Goal: Information Seeking & Learning: Find specific fact

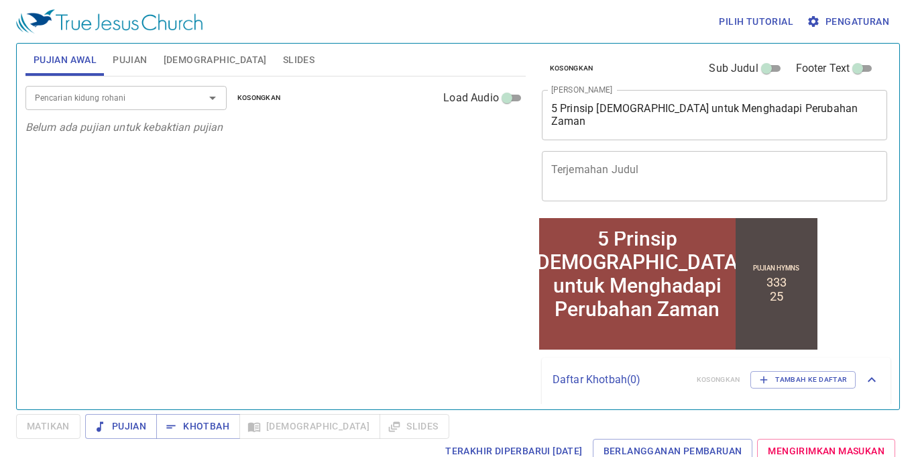
click at [356, 119] on p "Belum ada pujian untuk kebaktian pujian" at bounding box center [275, 127] width 500 height 16
click at [188, 422] on span "Khotbah" at bounding box center [198, 426] width 62 height 17
click at [72, 99] on input "Pencarian kidung rohani" at bounding box center [107, 97] width 154 height 15
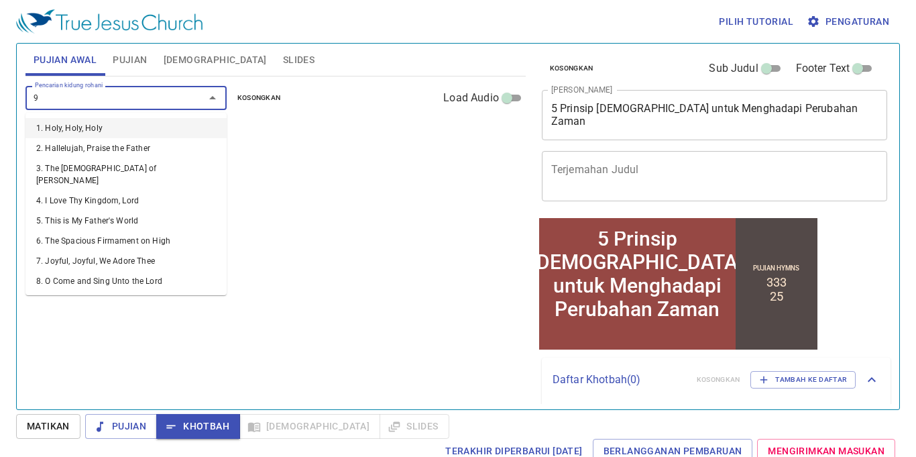
type input "90"
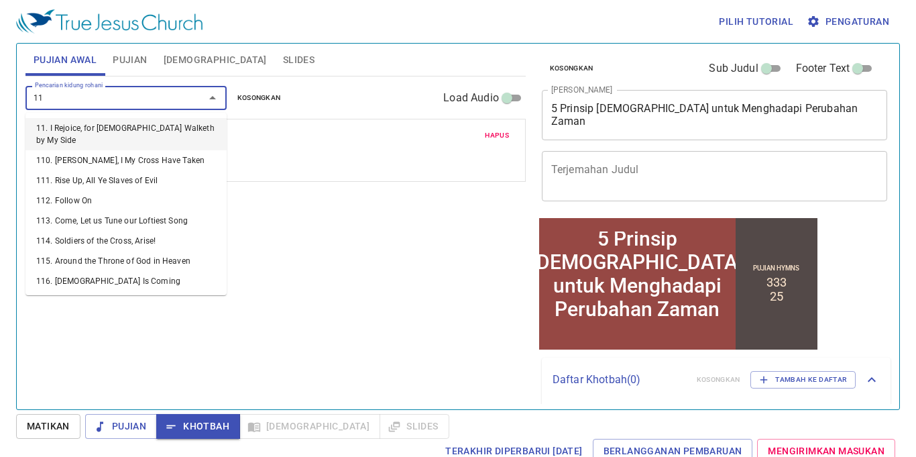
type input "112"
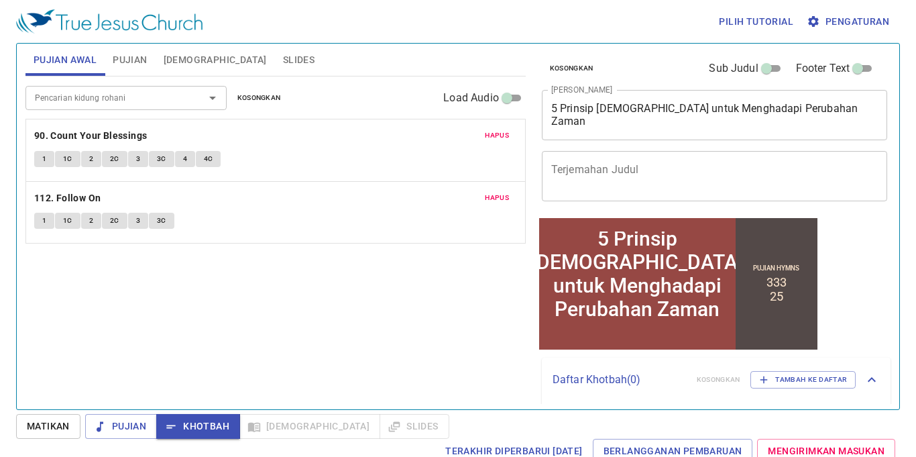
click at [107, 56] on div "Pujian Awal Pujian Alkitab Slides" at bounding box center [275, 60] width 500 height 32
click at [143, 69] on button "Pujian" at bounding box center [130, 60] width 50 height 32
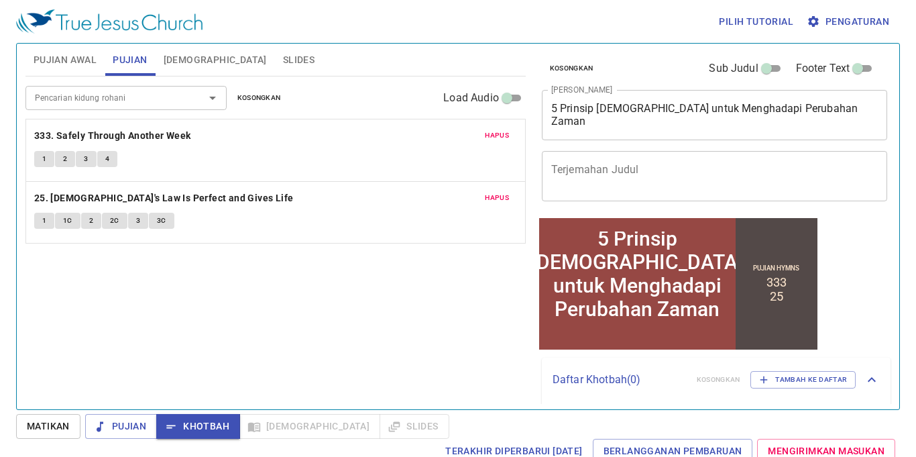
click at [270, 52] on div "Pujian Awal Pujian Alkitab Slides" at bounding box center [275, 60] width 500 height 32
drag, startPoint x: 287, startPoint y: 59, endPoint x: 280, endPoint y: 60, distance: 7.5
click at [287, 60] on div "Pujian Awal Pujian Alkitab Slides" at bounding box center [275, 60] width 500 height 32
click at [283, 52] on span "Slides" at bounding box center [299, 60] width 32 height 17
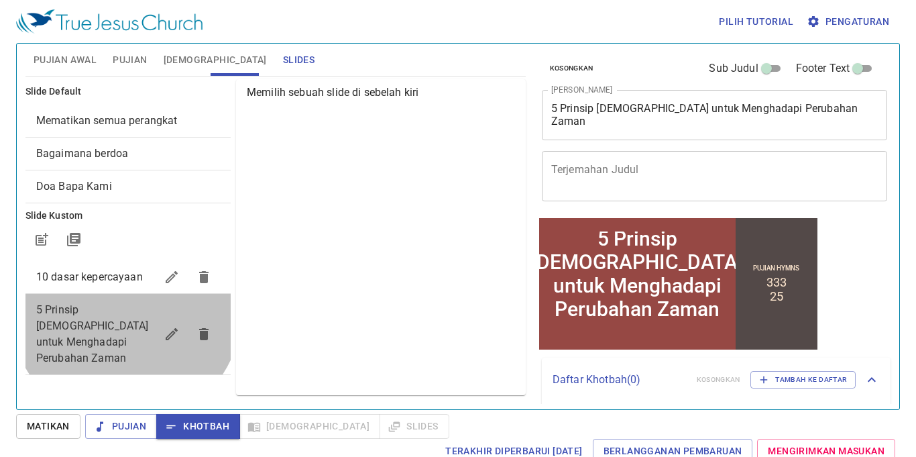
click at [128, 311] on span "5 Prinsip [DEMOGRAPHIC_DATA] untuk Menghadapi Perubahan Zaman" at bounding box center [92, 333] width 113 height 61
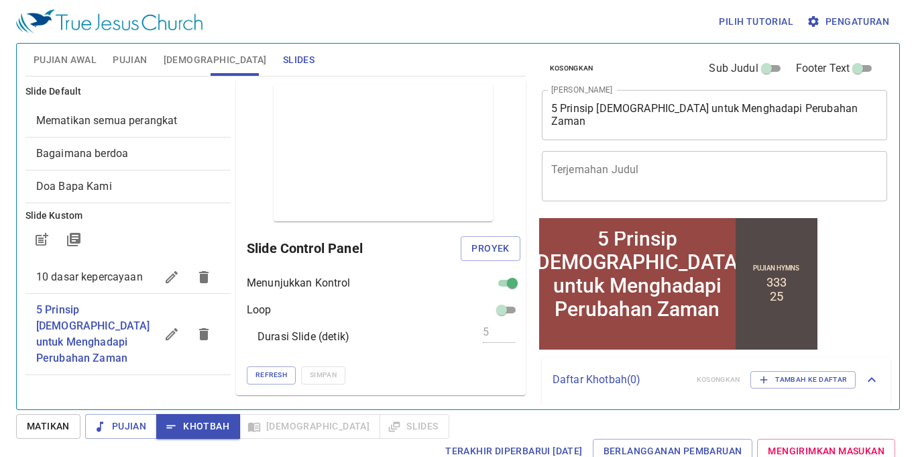
drag, startPoint x: 178, startPoint y: 58, endPoint x: 190, endPoint y: 46, distance: 17.1
click at [180, 57] on span "[DEMOGRAPHIC_DATA]" at bounding box center [215, 60] width 103 height 17
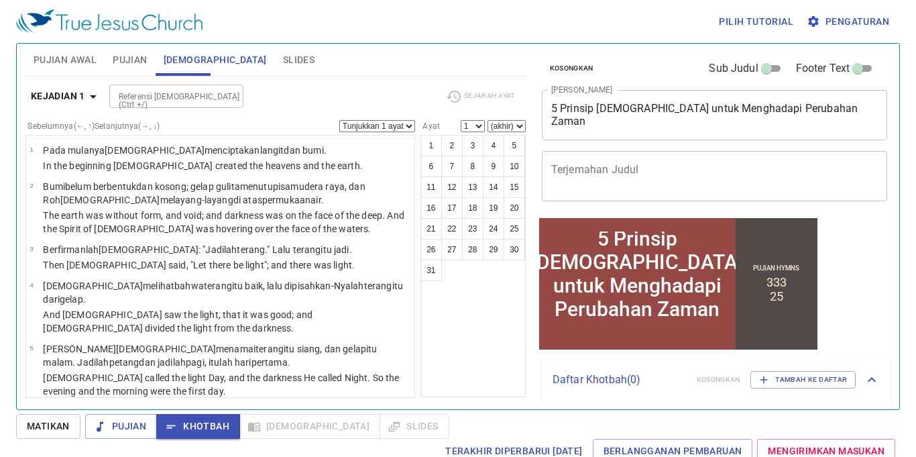
click at [159, 51] on button "[DEMOGRAPHIC_DATA]" at bounding box center [215, 60] width 119 height 32
drag, startPoint x: 144, startPoint y: 54, endPoint x: 152, endPoint y: 48, distance: 10.1
click at [145, 54] on span "Pujian" at bounding box center [130, 60] width 34 height 17
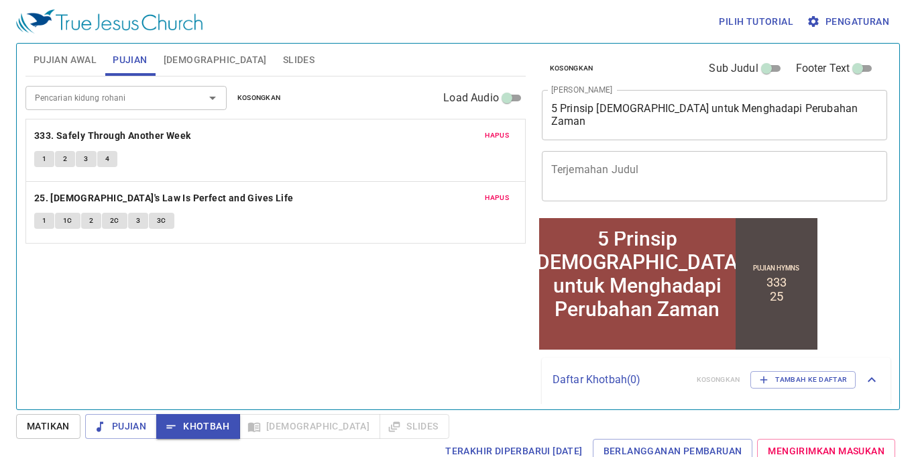
click at [85, 64] on span "Pujian Awal" at bounding box center [65, 60] width 63 height 17
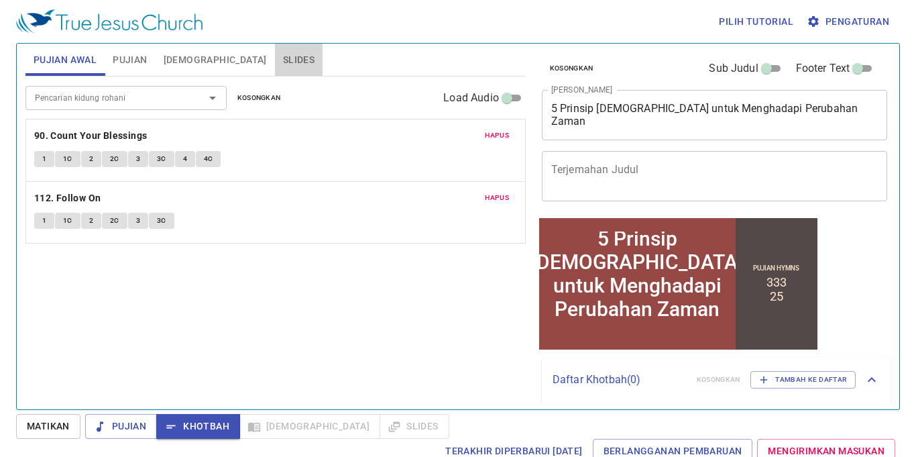
click at [283, 63] on span "Slides" at bounding box center [299, 60] width 32 height 17
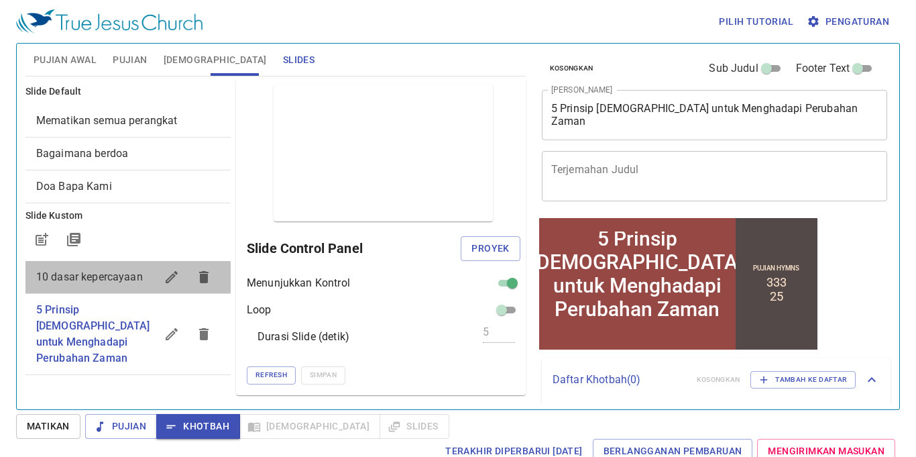
click at [114, 276] on span "10 dasar kepercayaan" at bounding box center [89, 276] width 107 height 13
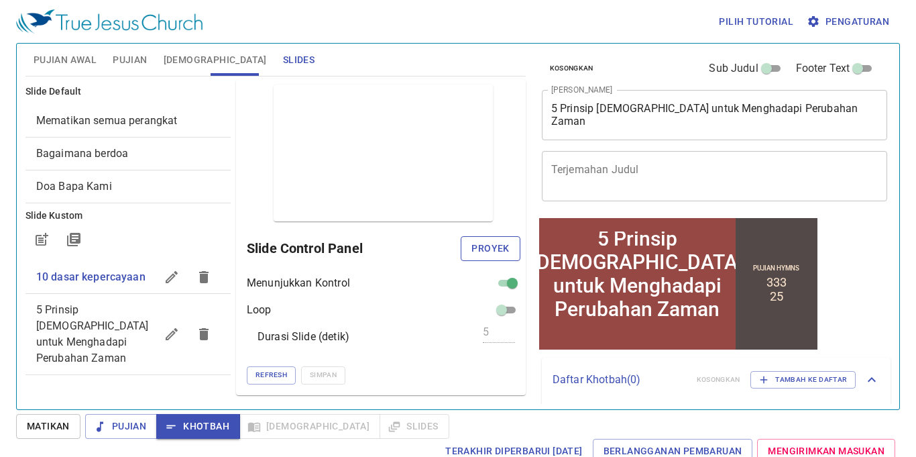
click at [502, 243] on span "Proyek" at bounding box center [491, 248] width 38 height 17
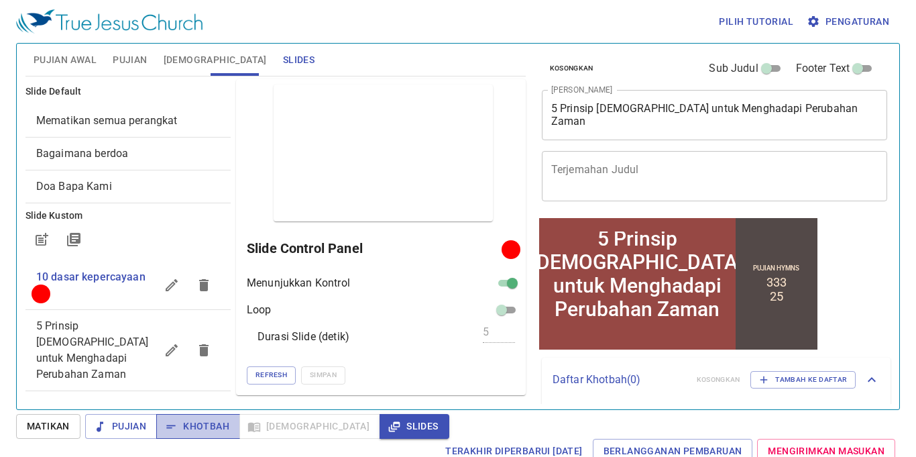
click at [201, 427] on span "Khotbah" at bounding box center [198, 426] width 62 height 17
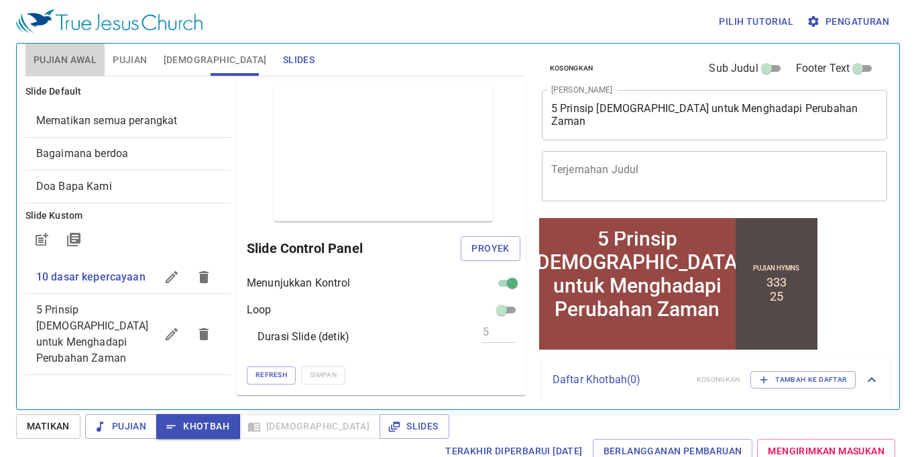
click at [73, 63] on span "Pujian Awal" at bounding box center [65, 60] width 63 height 17
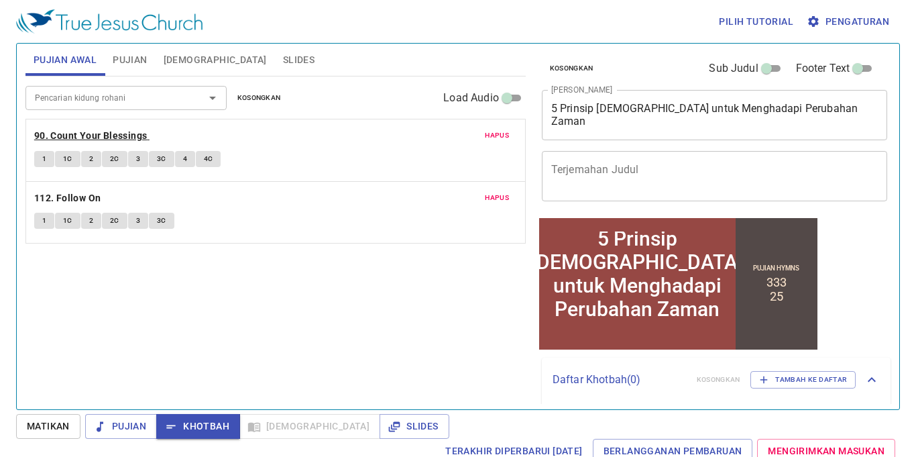
click at [90, 133] on b "90. Count Your Blessings" at bounding box center [90, 135] width 113 height 17
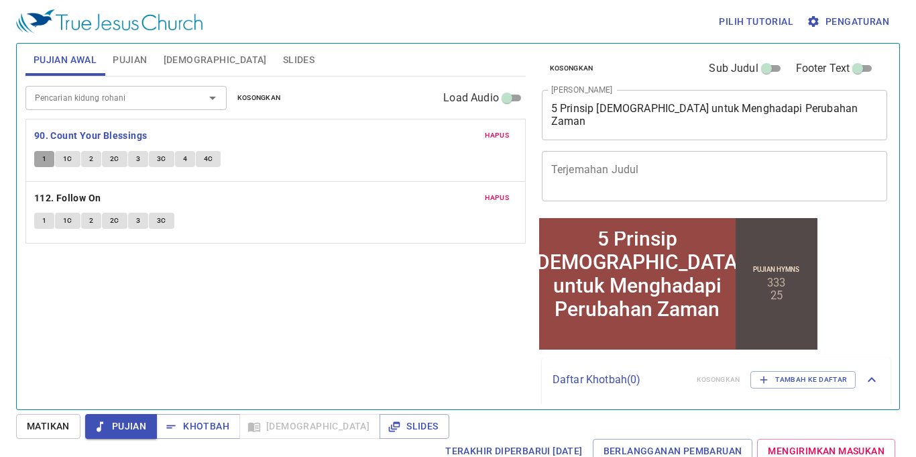
click at [44, 158] on span "1" at bounding box center [44, 159] width 4 height 12
click at [105, 131] on b "90. Count Your Blessings" at bounding box center [90, 135] width 113 height 17
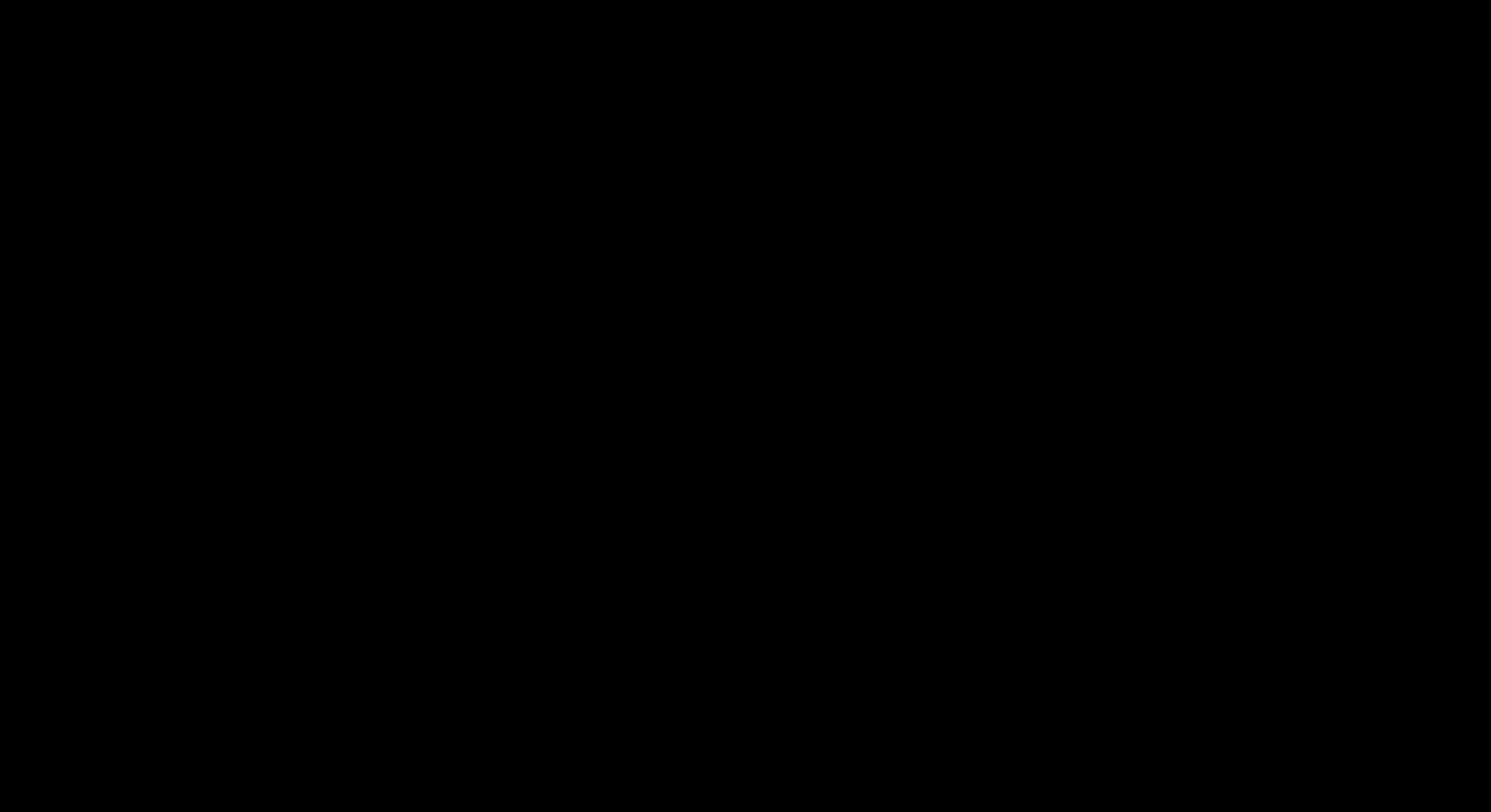
click at [3, 248] on div at bounding box center [746, 406] width 1491 height 812
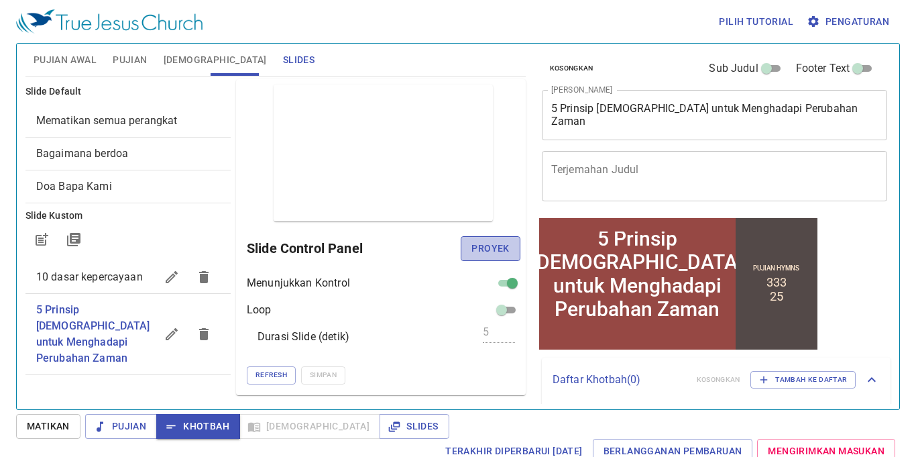
click at [509, 247] on button "Proyek" at bounding box center [490, 248] width 59 height 25
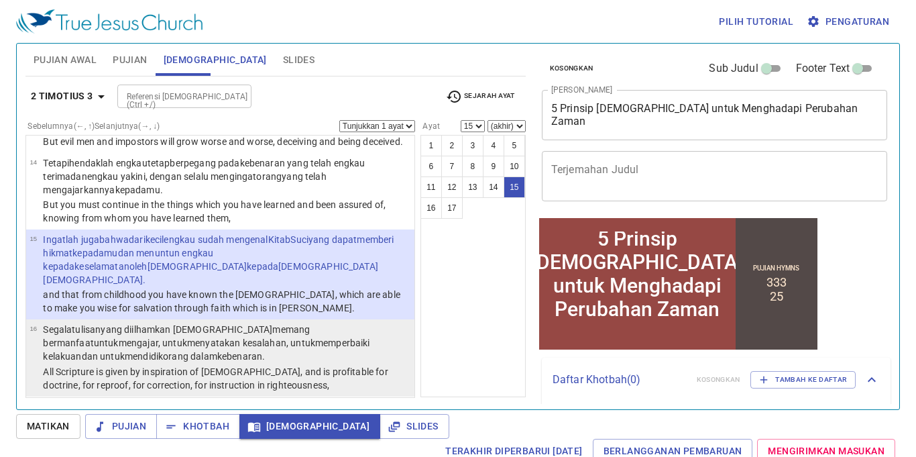
click at [256, 323] on p "Segala tulisan yang diilhamkan Allah memang bermanfaat untuk mengajar , untuk m…" at bounding box center [227, 343] width 368 height 40
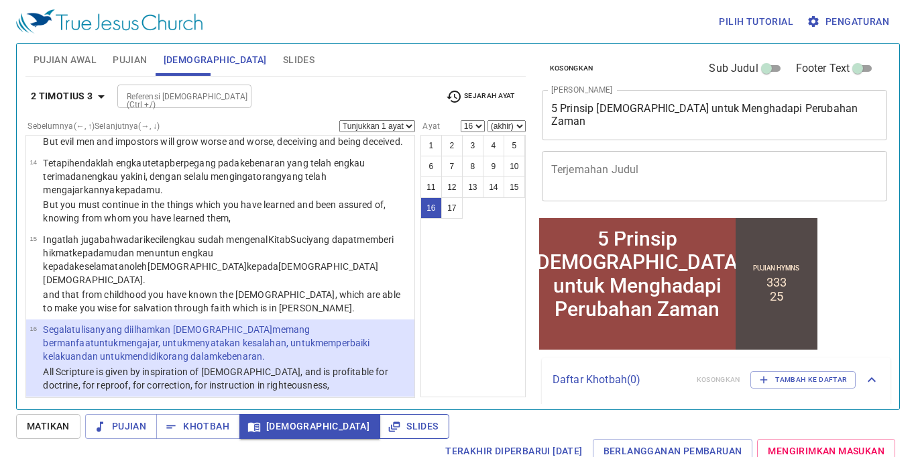
click at [390, 427] on span "Slides" at bounding box center [414, 426] width 48 height 17
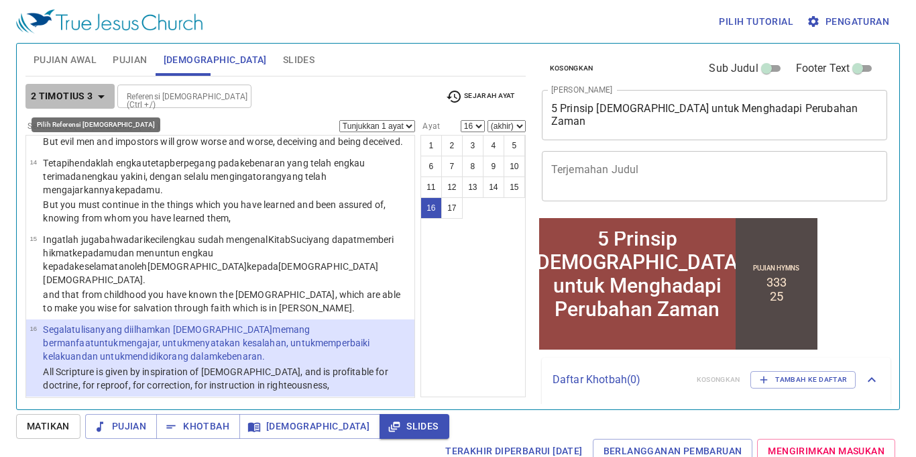
click at [62, 93] on b "2 Timotius 3" at bounding box center [62, 96] width 62 height 17
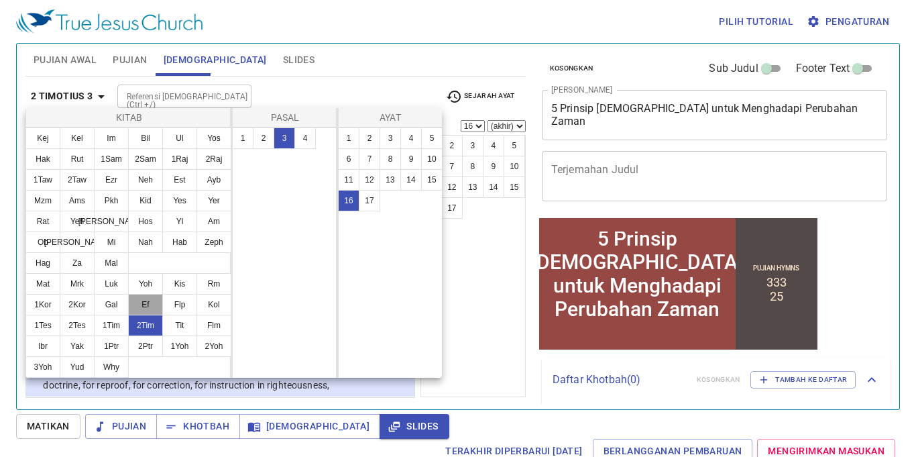
click at [142, 303] on button "Ef" at bounding box center [145, 304] width 35 height 21
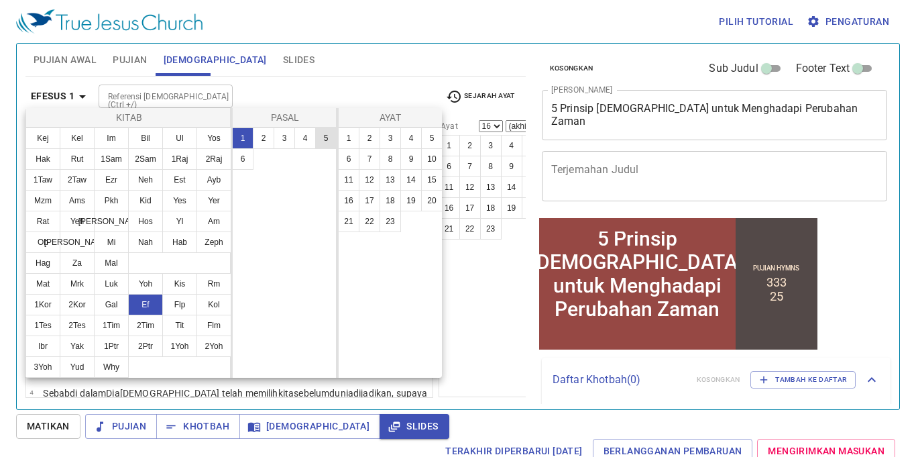
drag, startPoint x: 310, startPoint y: 138, endPoint x: 316, endPoint y: 144, distance: 8.1
click at [310, 138] on button "4" at bounding box center [304, 137] width 21 height 21
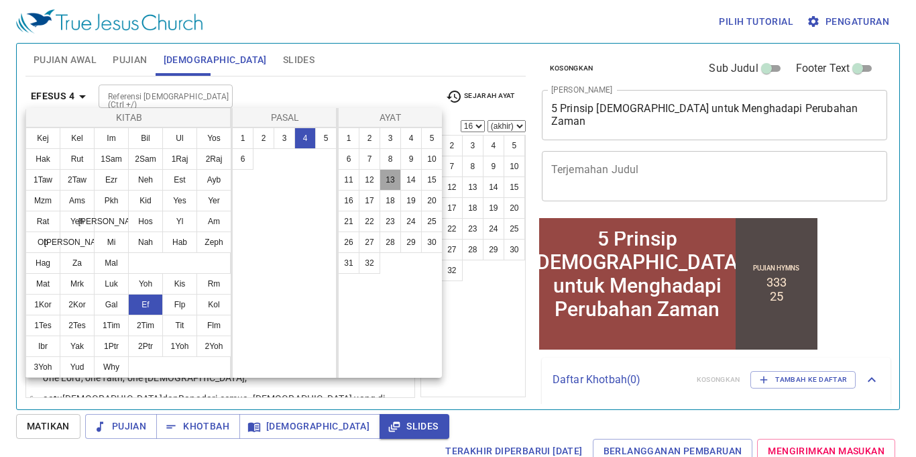
click at [394, 183] on button "13" at bounding box center [390, 179] width 21 height 21
select select "13"
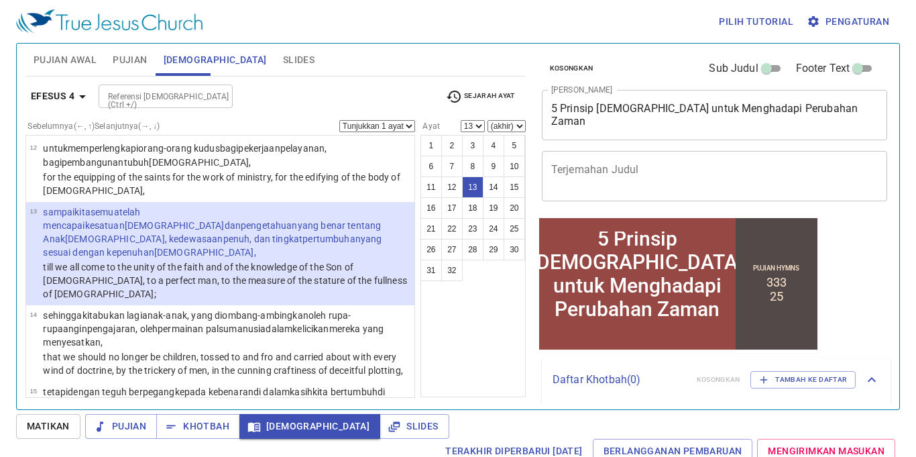
scroll to position [660, 0]
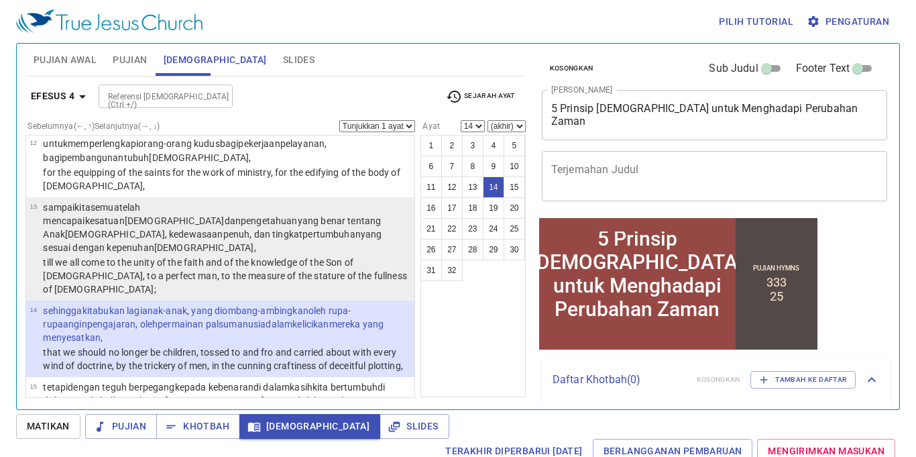
select select "15"
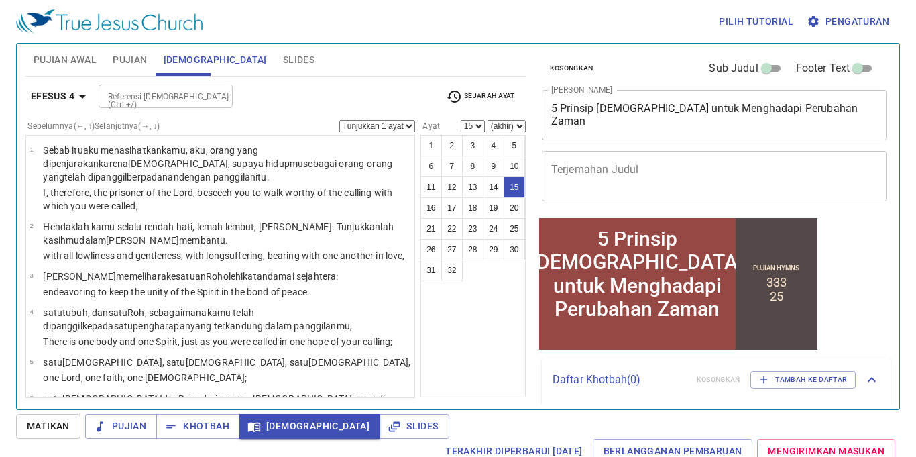
scroll to position [660, 0]
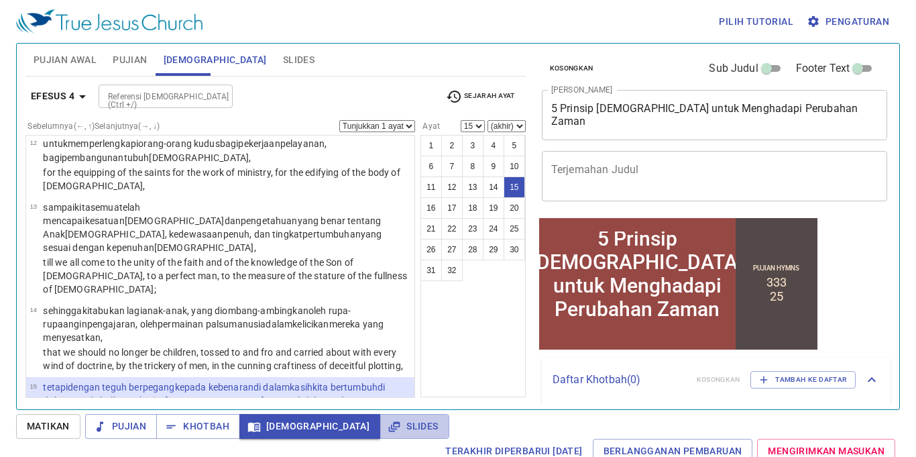
drag, startPoint x: 376, startPoint y: 422, endPoint x: 364, endPoint y: 411, distance: 16.1
click at [380, 416] on button "Slides" at bounding box center [414, 426] width 69 height 25
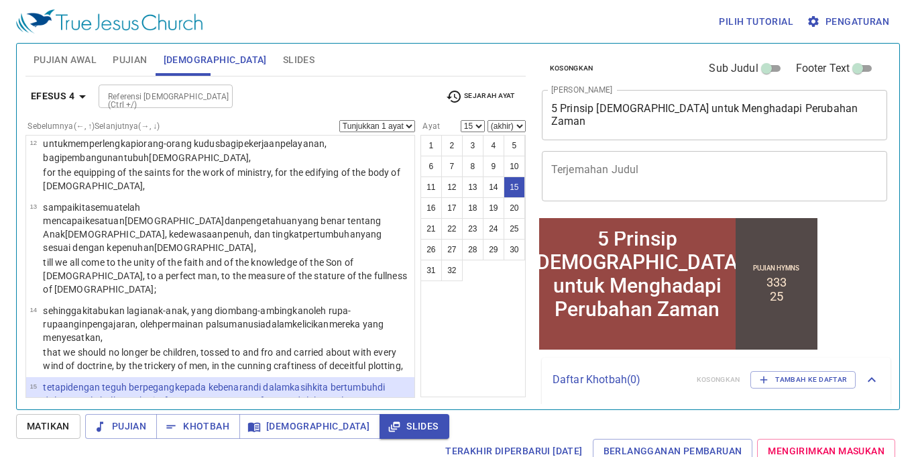
click at [80, 103] on icon "button" at bounding box center [82, 97] width 16 height 16
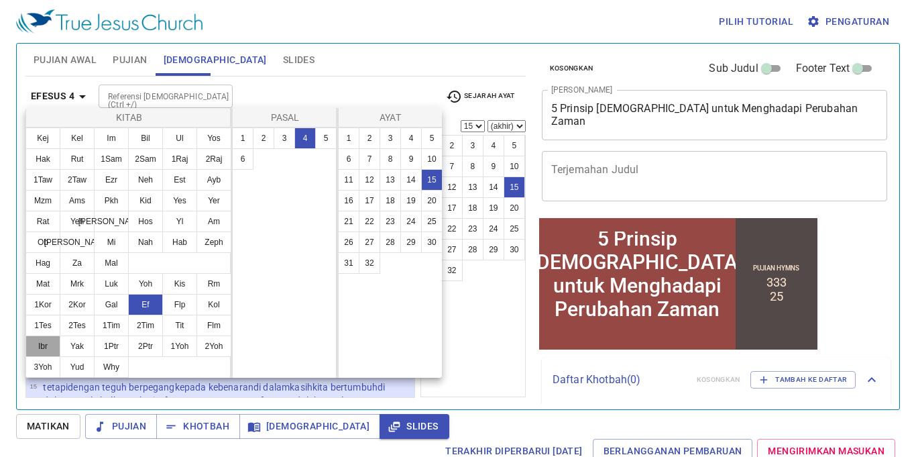
drag, startPoint x: 41, startPoint y: 348, endPoint x: 138, endPoint y: 263, distance: 128.8
click at [43, 348] on button "Ibr" at bounding box center [42, 345] width 35 height 21
select select "1"
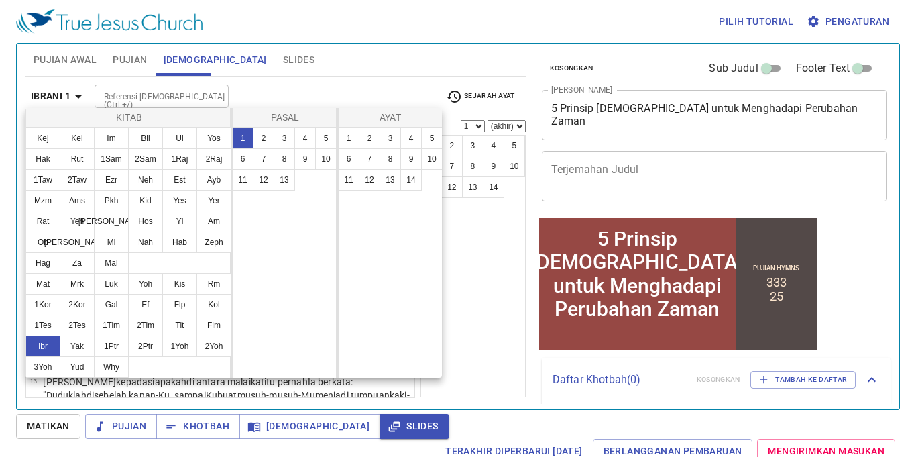
scroll to position [0, 0]
click at [356, 142] on button "1" at bounding box center [348, 137] width 21 height 21
click at [352, 141] on button "1" at bounding box center [348, 137] width 21 height 21
click at [350, 137] on button "1" at bounding box center [348, 137] width 21 height 21
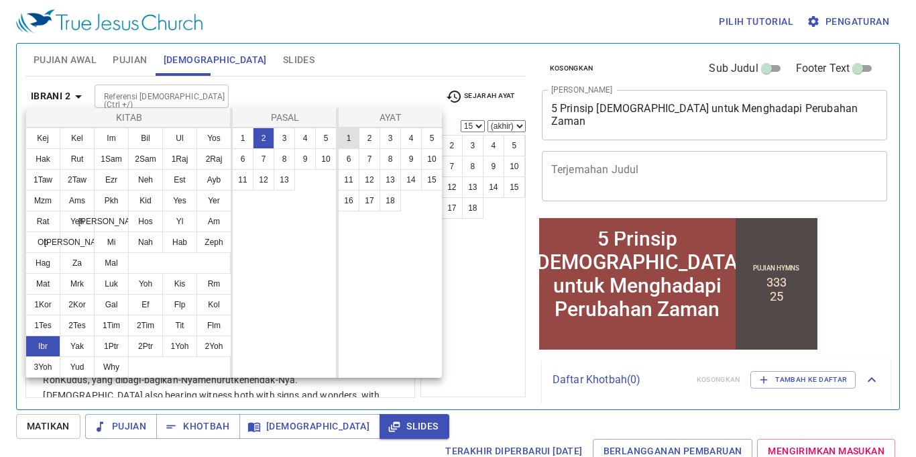
click at [350, 137] on button "1" at bounding box center [348, 137] width 21 height 21
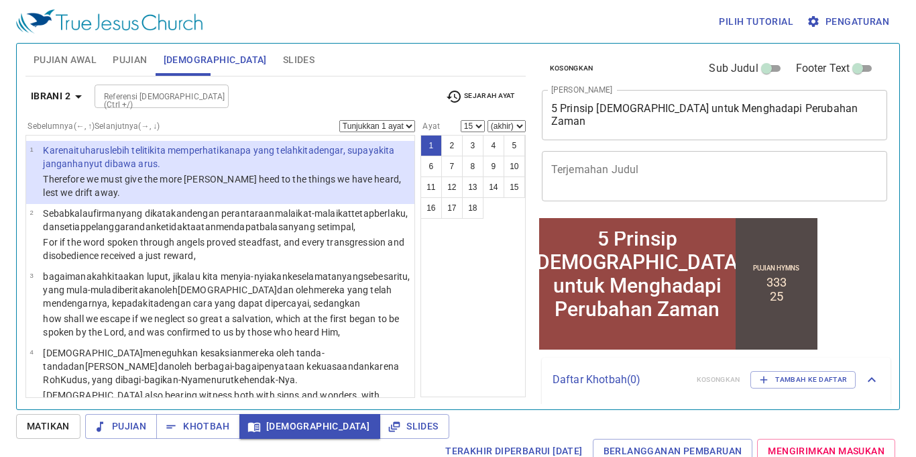
select select "1"
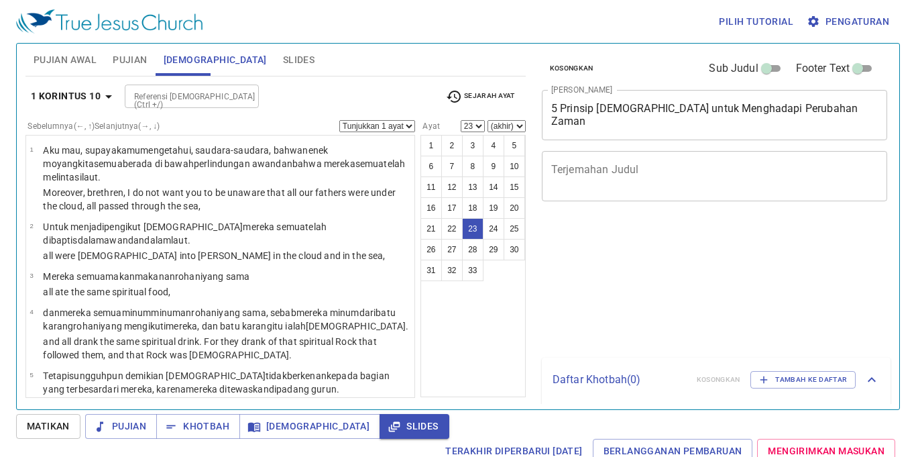
select select "23"
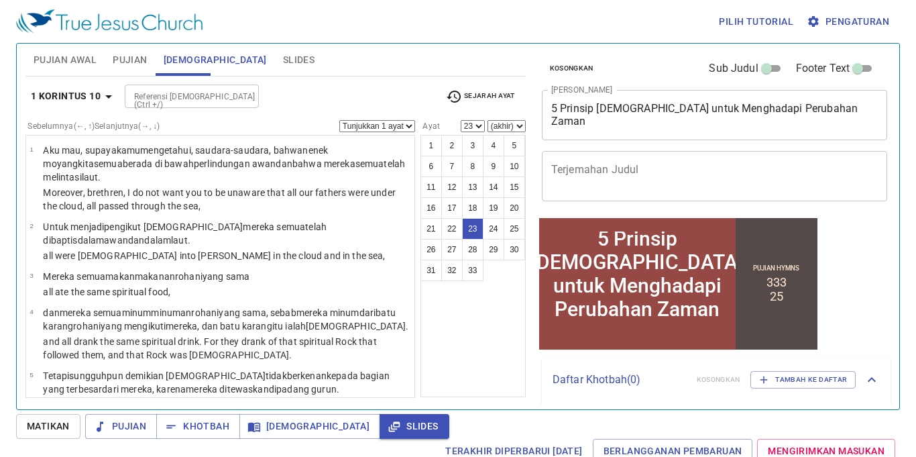
scroll to position [1267, 0]
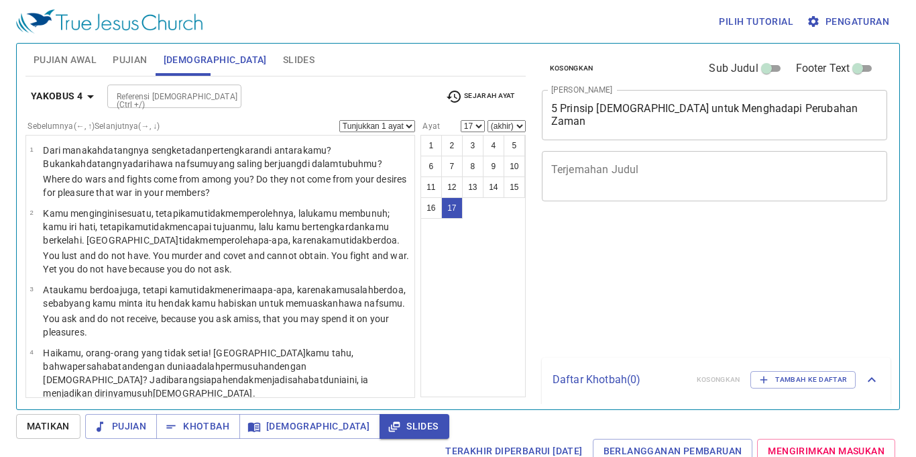
select select "17"
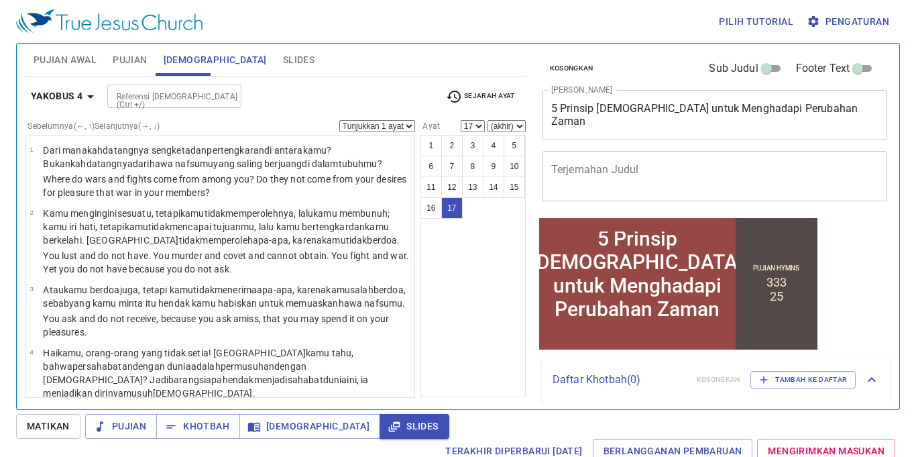
scroll to position [835, 0]
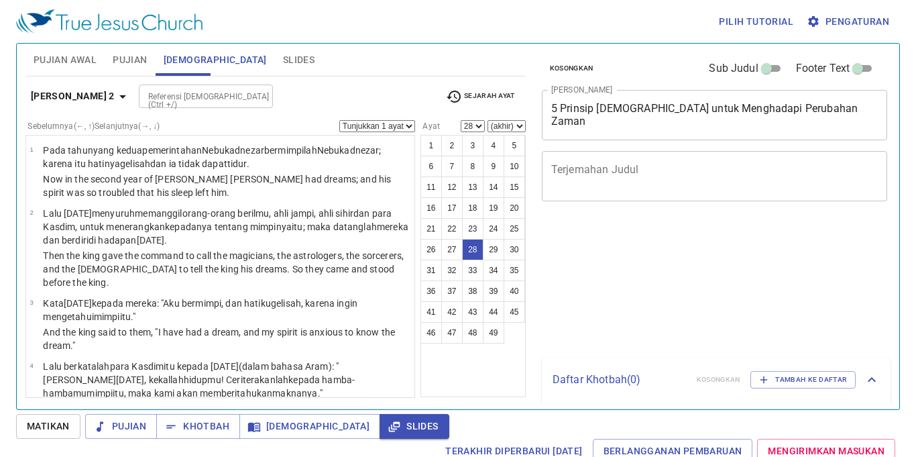
select select "28"
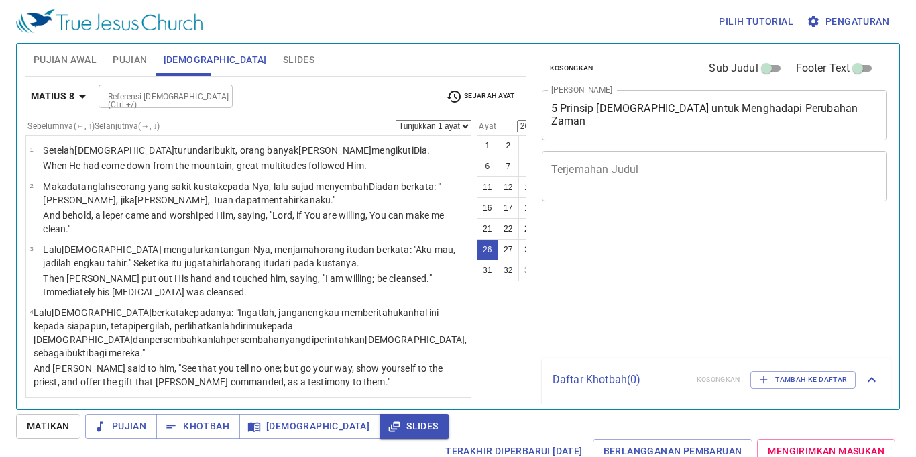
select select "26"
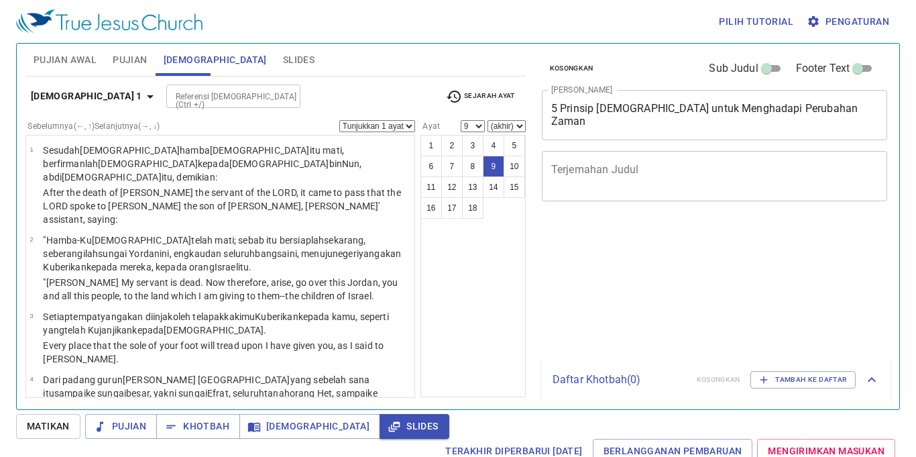
select select "9"
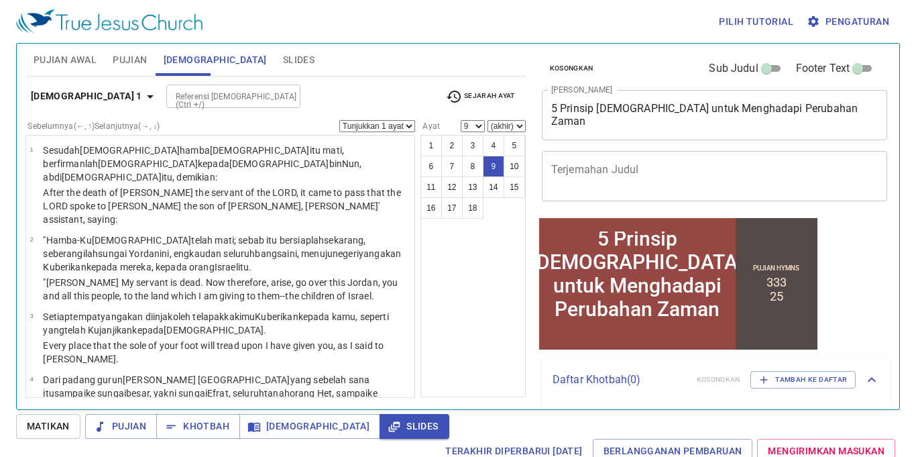
scroll to position [475, 0]
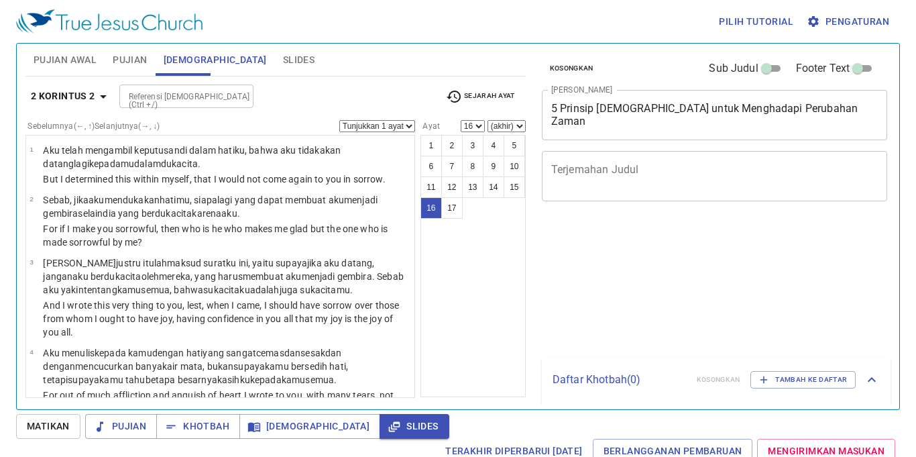
select select "16"
